Goal: Task Accomplishment & Management: Manage account settings

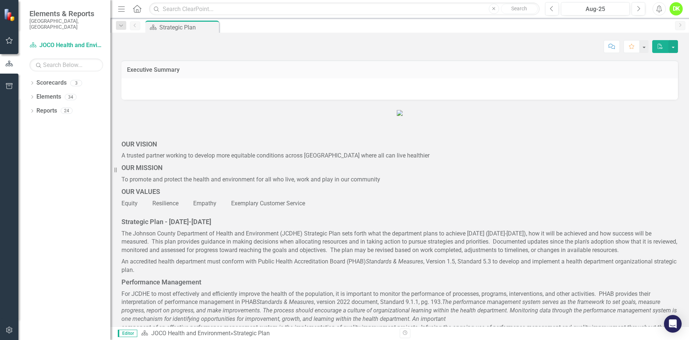
click at [30, 82] on icon "Dropdown" at bounding box center [31, 84] width 5 height 4
click at [36, 95] on icon "Dropdown" at bounding box center [36, 97] width 6 height 4
click at [65, 121] on link "DHE Dept Operations PM Scorecard" at bounding box center [79, 125] width 63 height 8
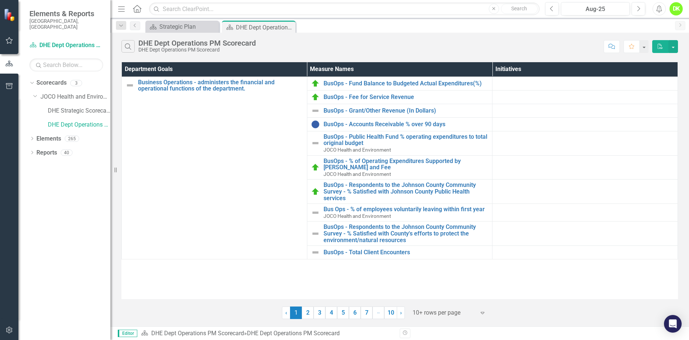
click at [307, 312] on link "2" at bounding box center [308, 313] width 12 height 13
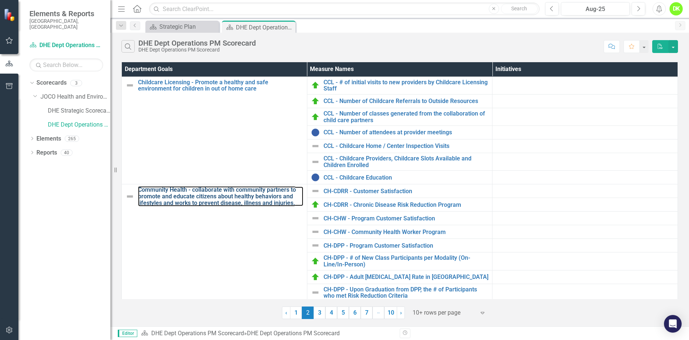
click at [172, 196] on link "Community Health - collaborate with community partners to promote and educate c…" at bounding box center [220, 197] width 165 height 20
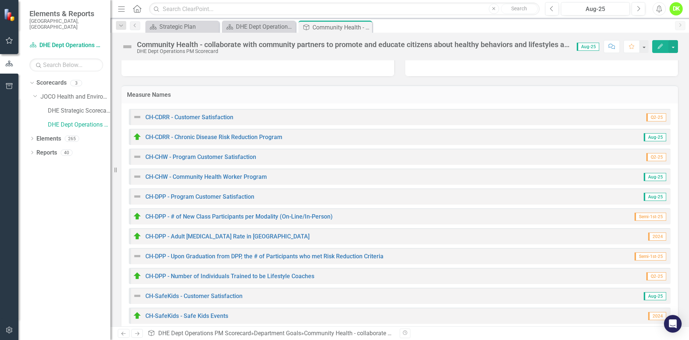
scroll to position [110, 0]
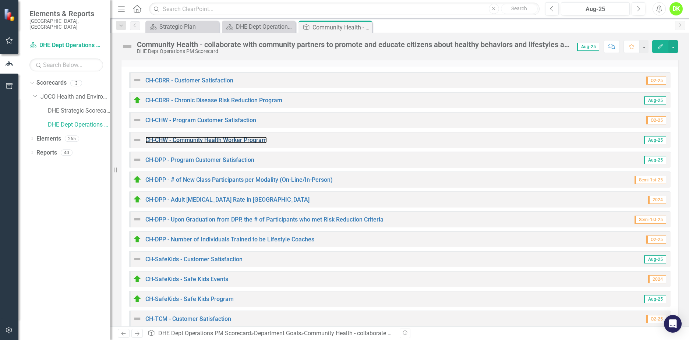
click at [235, 138] on link "CH-CHW - Community Health Worker Program" at bounding box center [206, 140] width 122 height 7
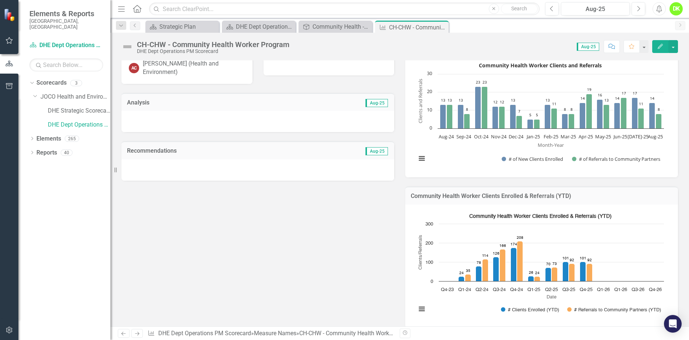
scroll to position [74, 0]
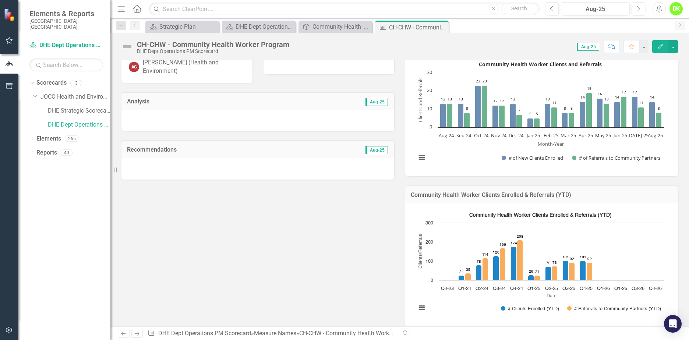
click at [443, 148] on rect "Interactive chart" at bounding box center [540, 114] width 255 height 110
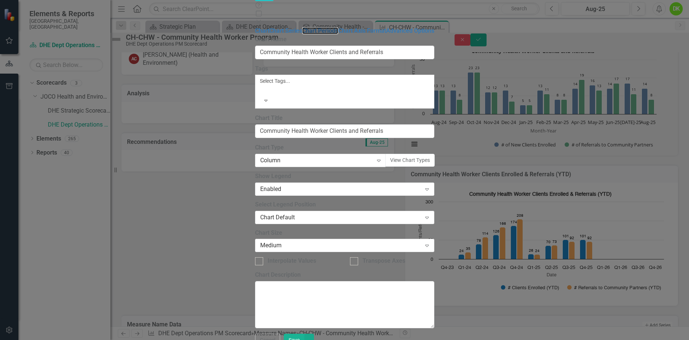
click at [302, 34] on link "Chart Periods" at bounding box center [320, 30] width 36 height 7
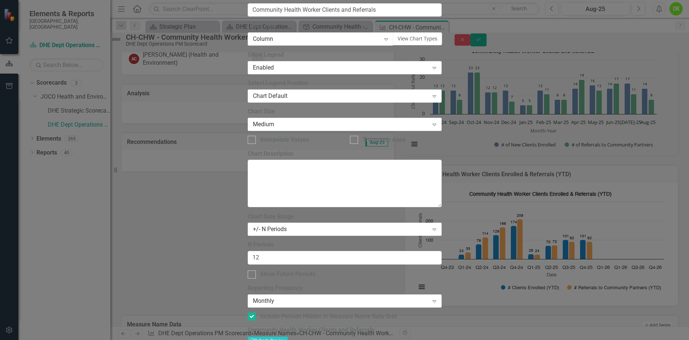
click at [289, 225] on div "+/- N Periods" at bounding box center [341, 229] width 176 height 8
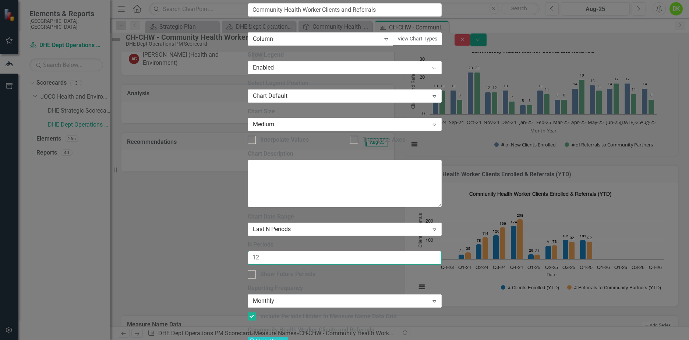
drag, startPoint x: 301, startPoint y: 70, endPoint x: 153, endPoint y: 65, distance: 147.8
click at [248, 65] on div "Chart Chart Series Chart Periods Chart Axis Format Advanced Options From this p…" at bounding box center [345, 180] width 194 height 550
type input "16"
click at [253, 271] on input "Show Future Periods" at bounding box center [250, 273] width 5 height 5
checkbox input "true"
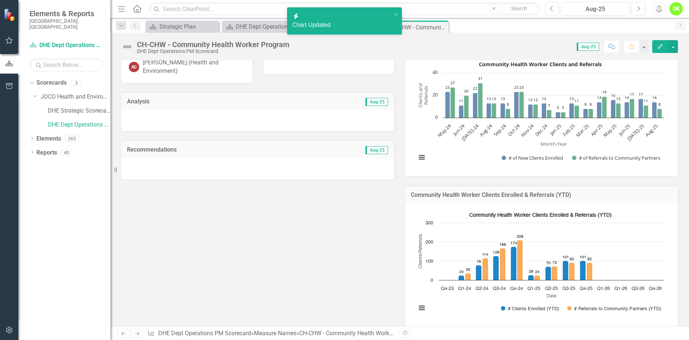
scroll to position [110, 0]
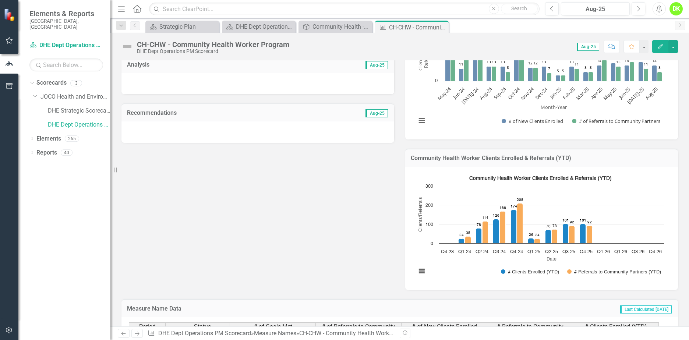
click at [439, 266] on rect "Interactive chart" at bounding box center [540, 227] width 255 height 110
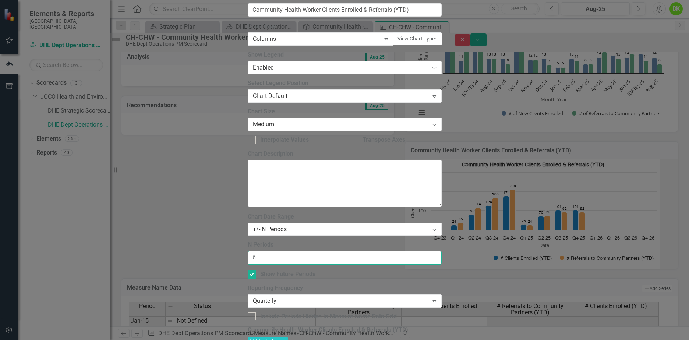
drag, startPoint x: 289, startPoint y: 72, endPoint x: 132, endPoint y: 69, distance: 157.7
click at [248, 69] on div "Charts Chart Community Health Worker Clients Enrolled & Referrals (YTD) Help Ma…" at bounding box center [345, 170] width 194 height 597
type input "7"
click at [293, 225] on div "+/- N Periods" at bounding box center [341, 229] width 176 height 8
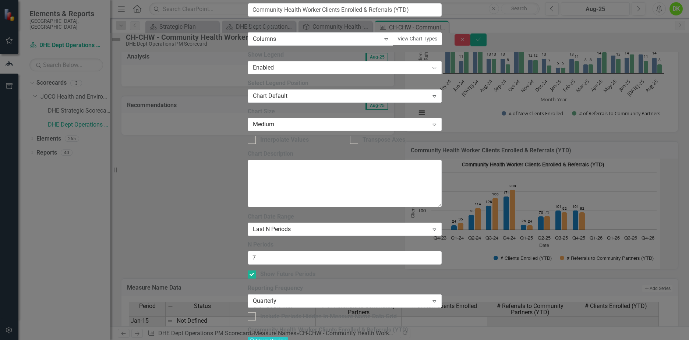
click at [256, 313] on div at bounding box center [252, 317] width 8 height 8
click at [253, 313] on input "Include Periods Hidden In Measure Name Data Grid" at bounding box center [250, 315] width 5 height 5
checkbox input "true"
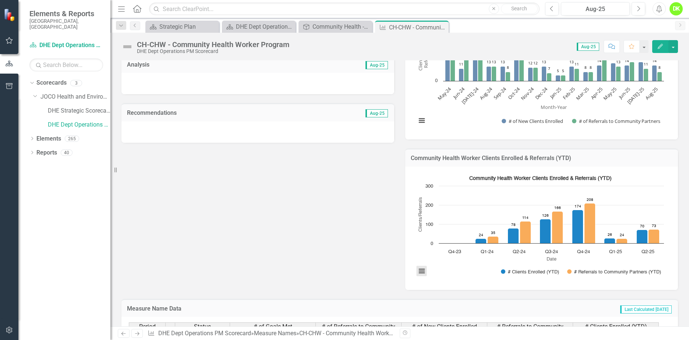
click at [422, 274] on button "View chart menu, Community Health Worker Clients Enrolled & Referrals (YTD)" at bounding box center [422, 271] width 10 height 10
click at [436, 240] on li "Download JPEG image" at bounding box center [452, 239] width 66 height 10
click at [254, 196] on div "Metric Lead AC [PERSON_NAME] (Health and Environment) Collaborators Analysis Au…" at bounding box center [400, 139] width 568 height 301
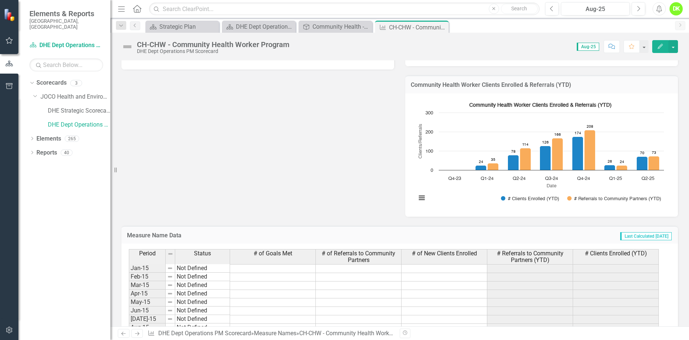
scroll to position [184, 0]
click at [0, 0] on icon "Close" at bounding box center [0, 0] width 0 height 0
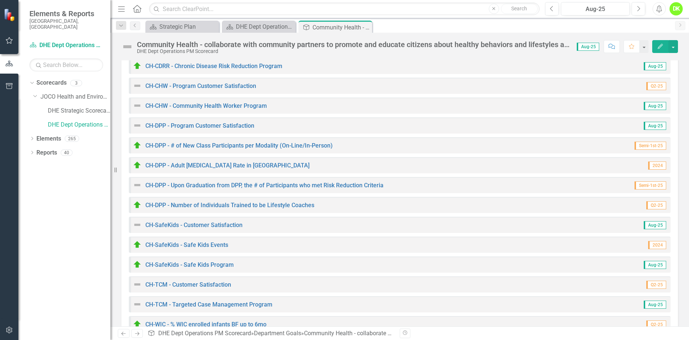
scroll to position [184, 0]
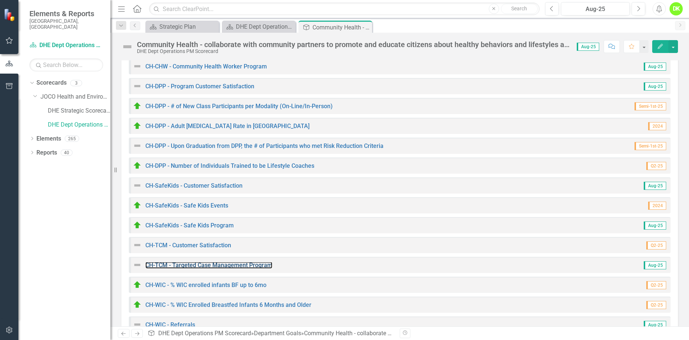
click at [210, 267] on link "CH-TCM - Targeted Case Management Program" at bounding box center [208, 265] width 127 height 7
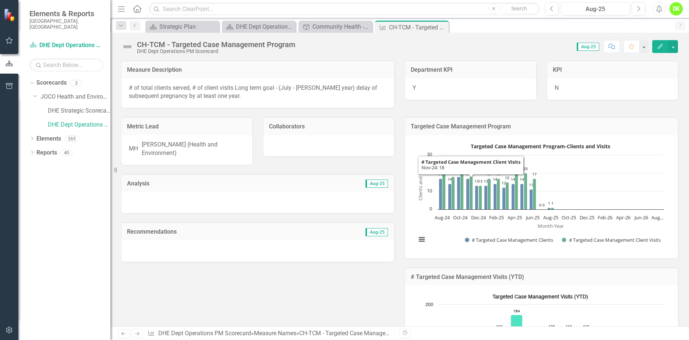
click at [430, 231] on rect "Interactive chart" at bounding box center [540, 196] width 255 height 110
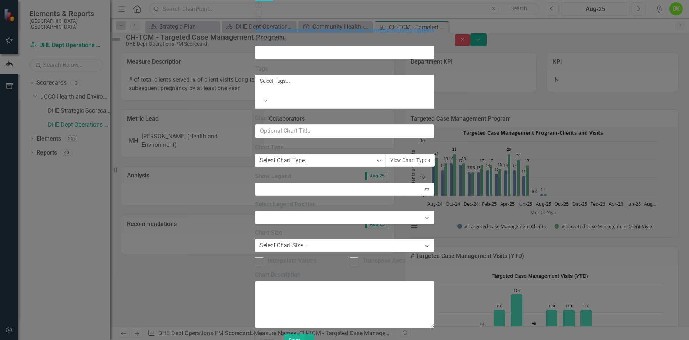
type input "Targeted Case Management Program"
type input "Targeted Case Management Program-Clients and Visits"
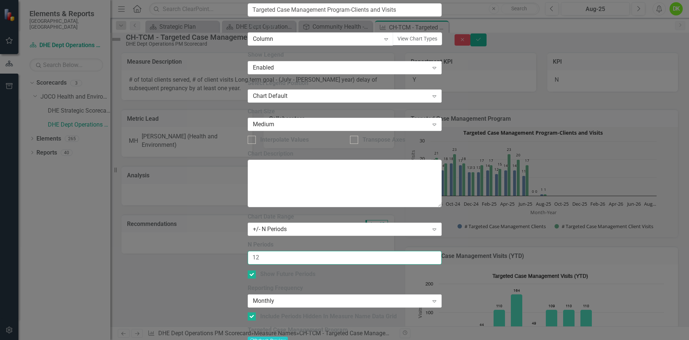
drag, startPoint x: 289, startPoint y: 72, endPoint x: 165, endPoint y: 67, distance: 124.9
click at [248, 67] on div "Chart Chart Series Chart Periods Chart Axis Format Advanced Options From this p…" at bounding box center [345, 180] width 194 height 550
type input "16"
click at [305, 225] on div "+/- N Periods" at bounding box center [341, 229] width 176 height 8
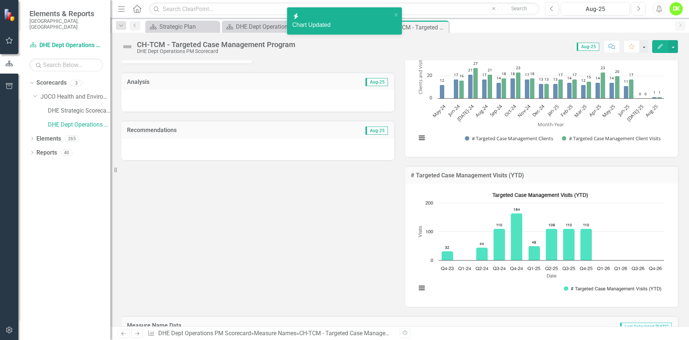
scroll to position [110, 0]
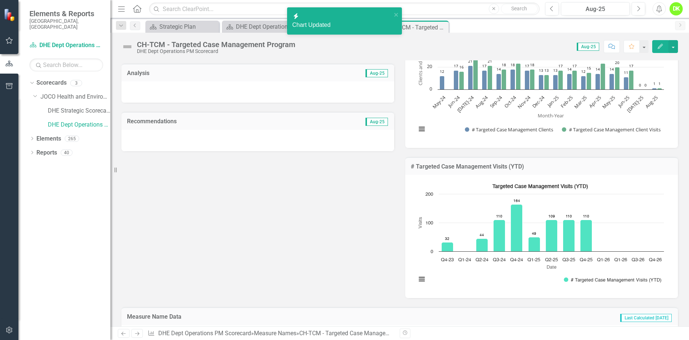
click at [413, 200] on rect "Interactive chart" at bounding box center [540, 235] width 255 height 110
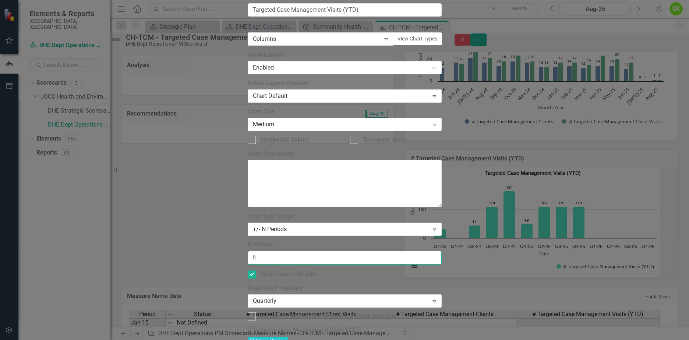
drag, startPoint x: 288, startPoint y: 68, endPoint x: 147, endPoint y: 69, distance: 141.8
click at [248, 69] on div "Chart Chart Series Chart Periods Chart Axis Format Advanced Options From this p…" at bounding box center [345, 180] width 194 height 550
type input "7"
click at [303, 225] on div "+/- N Periods" at bounding box center [341, 229] width 176 height 8
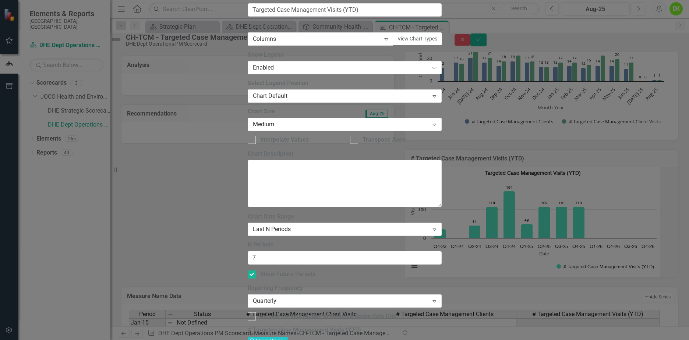
click at [278, 313] on div "Include Periods Hidden In Measure Name Data Grid" at bounding box center [328, 317] width 137 height 8
click at [253, 313] on input "Include Periods Hidden In Measure Name Data Grid" at bounding box center [250, 315] width 5 height 5
checkbox input "true"
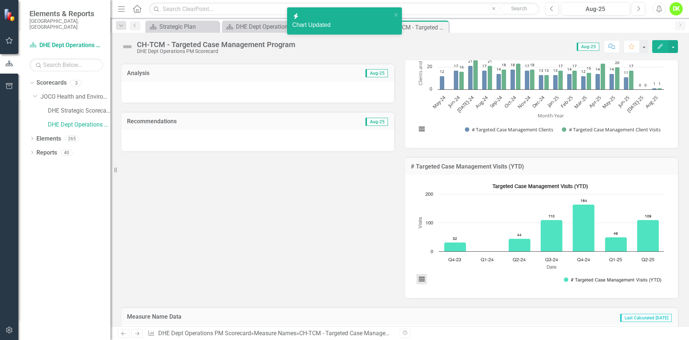
click at [417, 281] on button "View chart menu, Targeted Case Management Visits (YTD)" at bounding box center [422, 279] width 10 height 10
click at [446, 245] on li "Download JPEG image" at bounding box center [452, 248] width 66 height 10
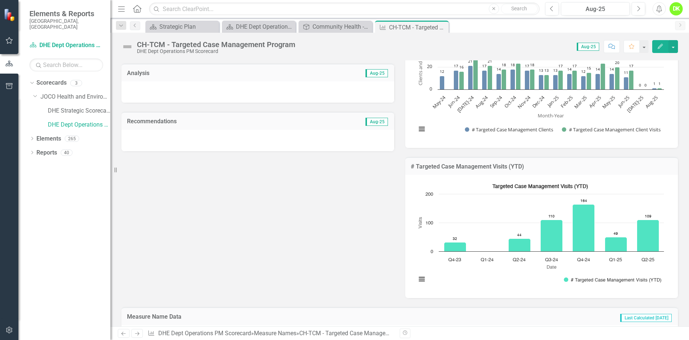
click at [0, 0] on icon "Close" at bounding box center [0, 0] width 0 height 0
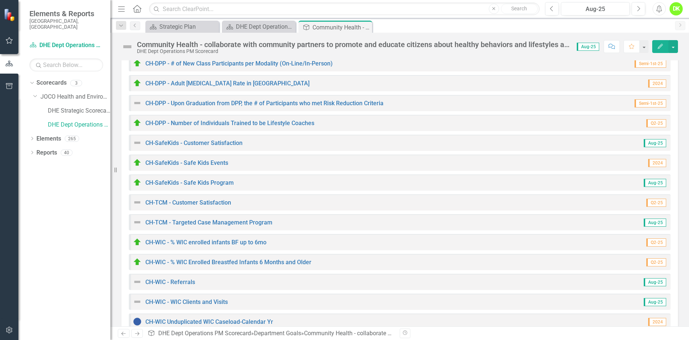
scroll to position [258, 0]
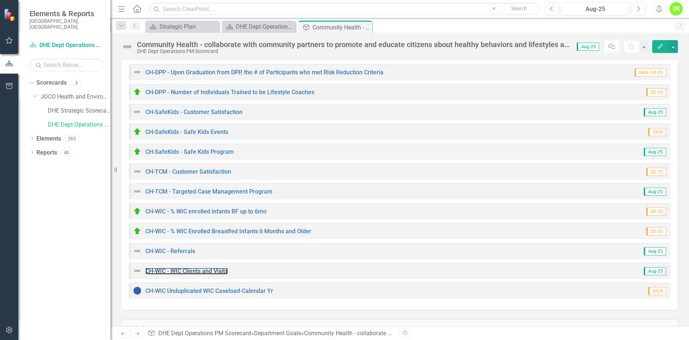
click at [199, 271] on link "CH-WIC - WIC Clients and Visits" at bounding box center [186, 271] width 82 height 7
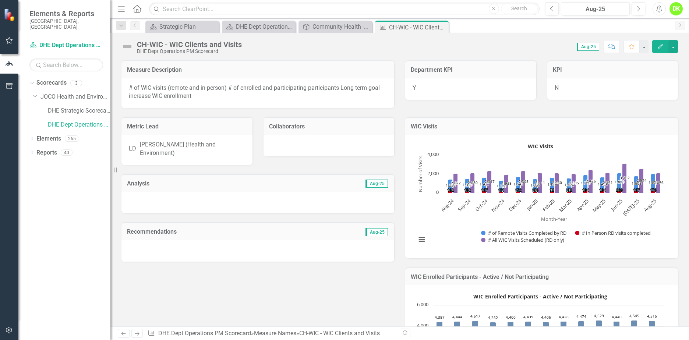
click at [431, 230] on rect "Interactive chart" at bounding box center [540, 196] width 255 height 110
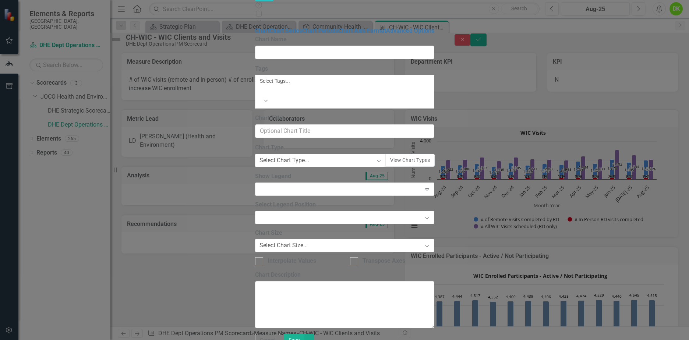
type input "WIC Visits"
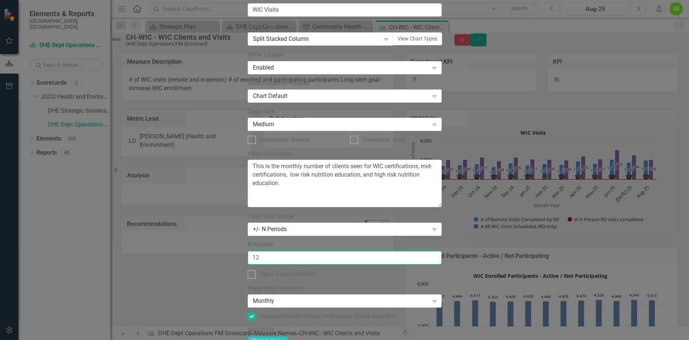
drag, startPoint x: 282, startPoint y: 70, endPoint x: 164, endPoint y: 70, distance: 117.9
click at [248, 70] on div "Chart Chart Series Chart Periods Chart Axis Format Advanced Options From this p…" at bounding box center [345, 180] width 194 height 550
type input "16"
click at [272, 225] on div "+/- N Periods" at bounding box center [341, 229] width 176 height 8
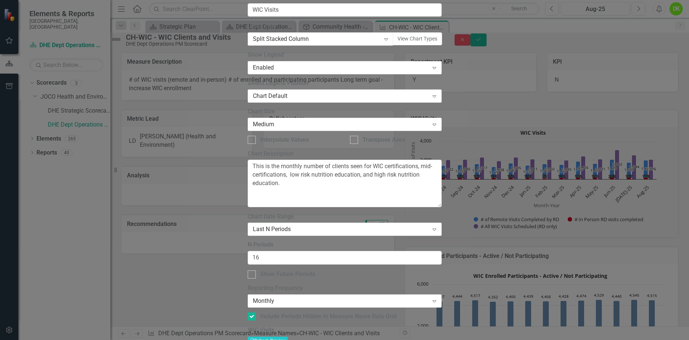
click at [256, 271] on div at bounding box center [252, 275] width 8 height 8
click at [253, 271] on input "Show Future Periods" at bounding box center [250, 273] width 5 height 5
checkbox input "true"
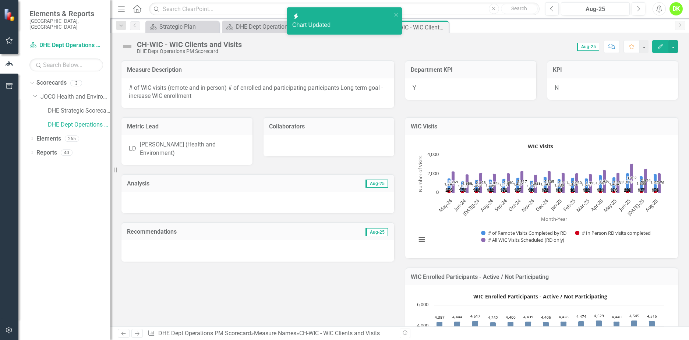
scroll to position [110, 0]
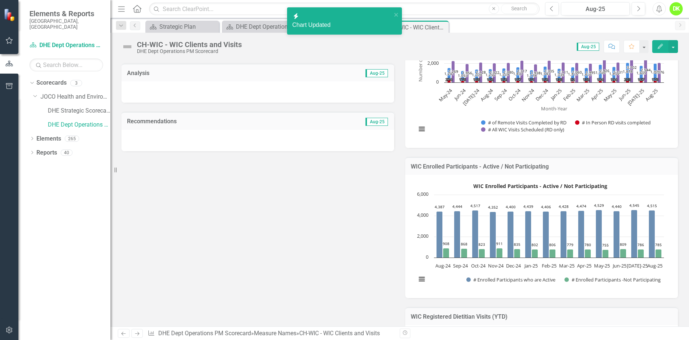
click at [414, 254] on rect "Interactive chart" at bounding box center [540, 235] width 255 height 110
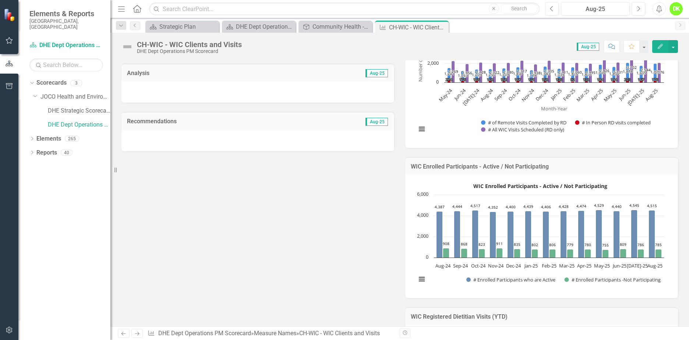
click at [414, 254] on rect "Interactive chart" at bounding box center [540, 235] width 255 height 110
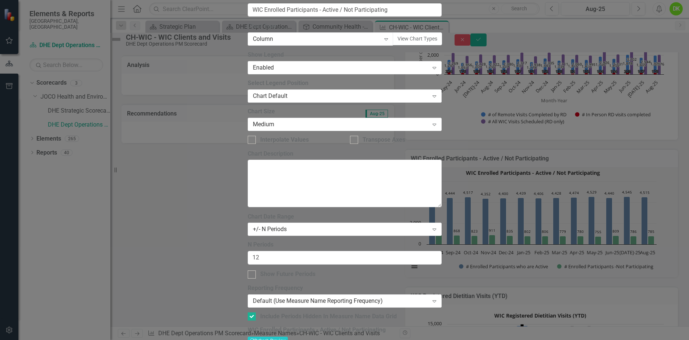
click at [301, 225] on div "+/- N Periods" at bounding box center [341, 229] width 176 height 8
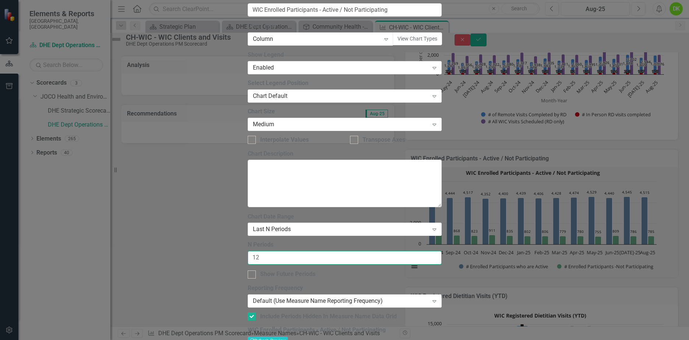
drag, startPoint x: 288, startPoint y: 64, endPoint x: 150, endPoint y: 62, distance: 138.1
click at [248, 62] on div "Chart Chart Series Chart Periods Chart Axis Format Advanced Options From this p…" at bounding box center [345, 180] width 194 height 550
type input "16"
drag, startPoint x: 262, startPoint y: 87, endPoint x: 294, endPoint y: 114, distance: 41.7
click at [256, 271] on div at bounding box center [252, 275] width 8 height 8
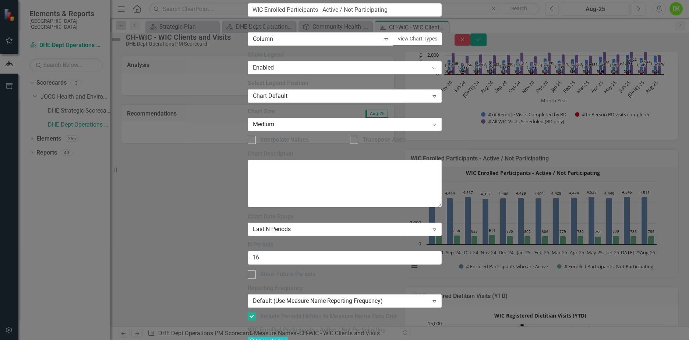
click at [253, 271] on input "Show Future Periods" at bounding box center [250, 273] width 5 height 5
checkbox input "true"
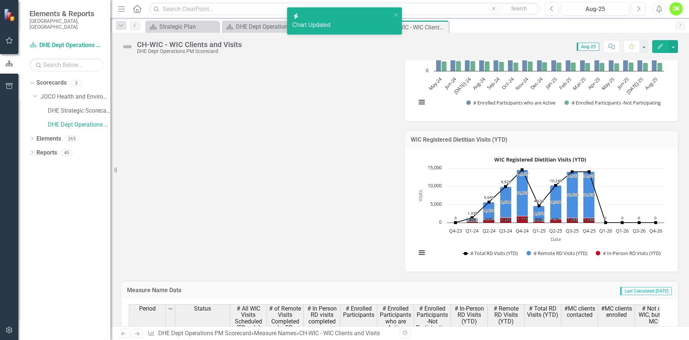
scroll to position [295, 0]
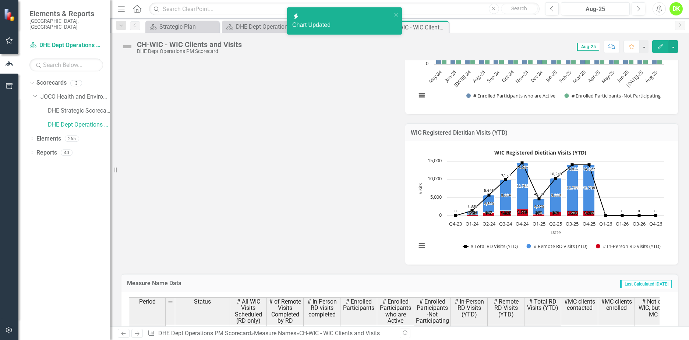
click at [426, 225] on rect "Interactive chart" at bounding box center [540, 202] width 255 height 110
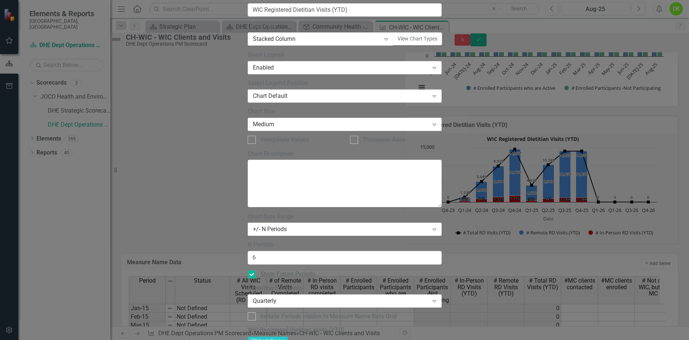
click at [292, 225] on div "+/- N Periods" at bounding box center [341, 229] width 176 height 8
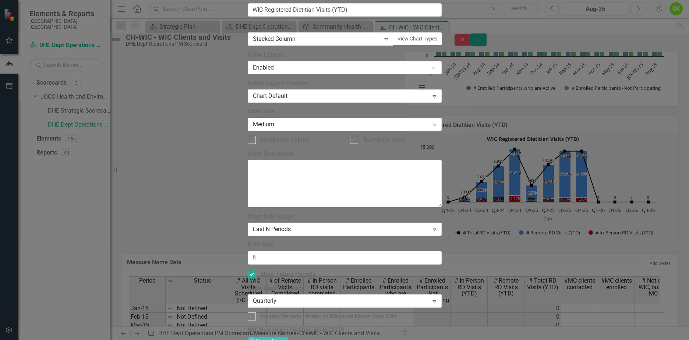
click at [279, 241] on div "N Periods 6" at bounding box center [345, 253] width 194 height 24
drag, startPoint x: 276, startPoint y: 69, endPoint x: 182, endPoint y: 69, distance: 94.3
click at [248, 69] on div "Chart Chart Series Chart Periods Chart Axis Format Advanced Options From this p…" at bounding box center [345, 180] width 194 height 550
type input "7"
click at [256, 313] on div at bounding box center [252, 317] width 8 height 8
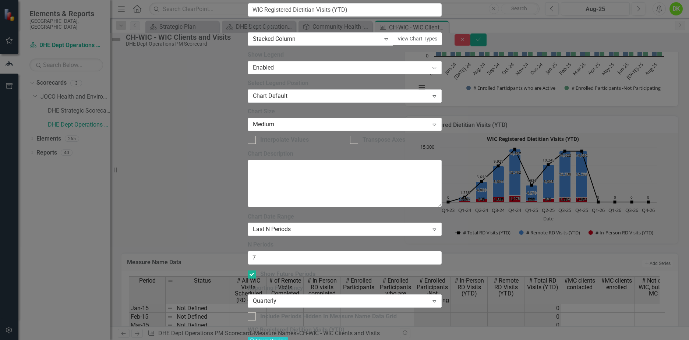
click at [253, 313] on input "Include Periods Hidden In Measure Name Data Grid" at bounding box center [250, 315] width 5 height 5
checkbox input "true"
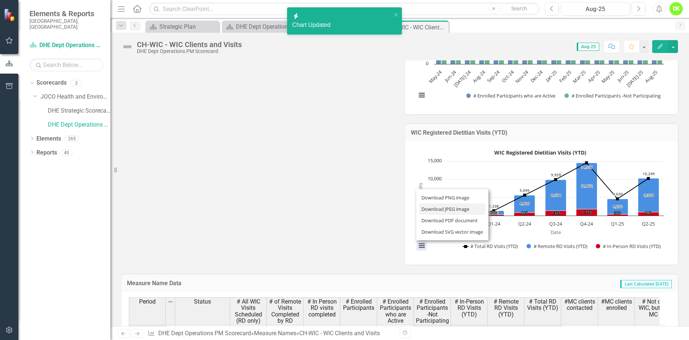
click at [433, 206] on li "Download JPEG image" at bounding box center [452, 209] width 66 height 11
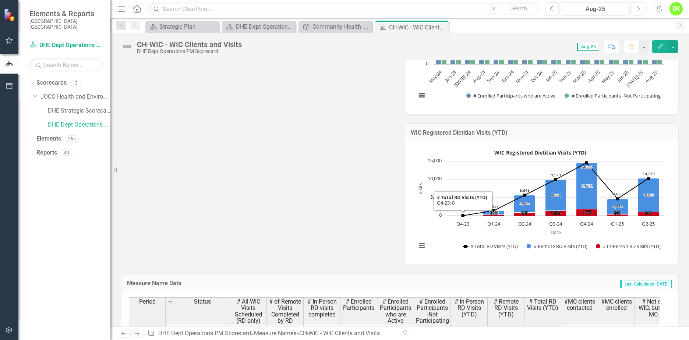
click at [316, 141] on div "Metric Lead LD [PERSON_NAME] (Health and Environment) Collaborators Analysis Au…" at bounding box center [400, 39] width 568 height 452
